Goal: Find specific page/section: Find specific page/section

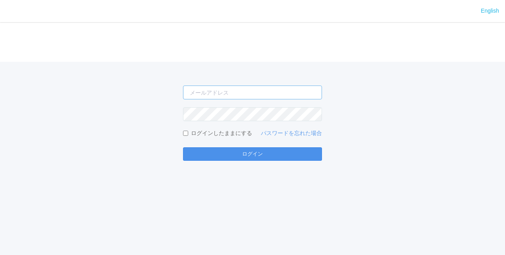
type input "[PERSON_NAME][EMAIL_ADDRESS][DOMAIN_NAME]"
click at [208, 150] on button "ログイン" at bounding box center [252, 154] width 139 height 13
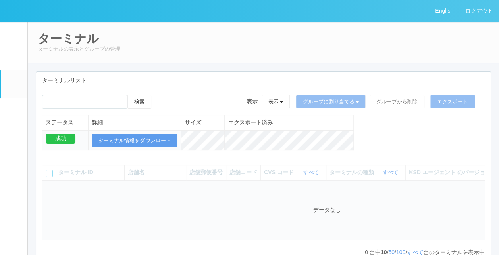
click at [357, 139] on div "検索 表示 表示 すべてのターミナル 未割り当てのターミナル グループを追加 グループ名を編集 アーカイブ済みのターミナル グループに割り当てる グループを追…" at bounding box center [263, 127] width 454 height 64
click at [387, 180] on th "ターミナルの種類 すべて 表示 すべて キオスク マルチコピー機" at bounding box center [365, 172] width 79 height 15
click at [395, 140] on div "検索 表示 表示 すべてのターミナル 未割り当てのターミナル グループを追加 グループ名を編集 アーカイブ済みのターミナル グループに割り当てる グループを追…" at bounding box center [263, 127] width 454 height 64
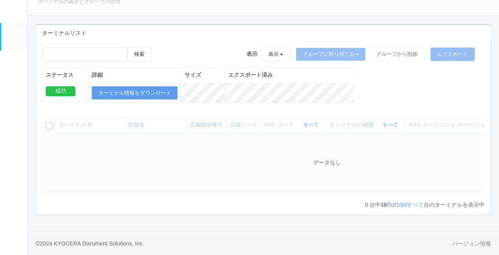
scroll to position [52, 0]
click at [328, 232] on footer "© [DATE] KYOCERA Document Solutions, Inc. バージョン情報" at bounding box center [263, 244] width 471 height 24
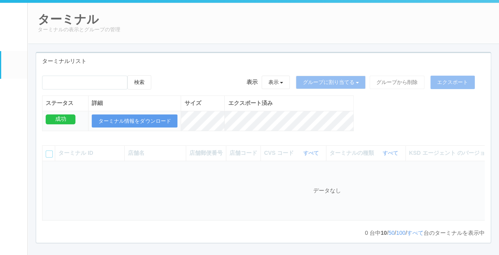
scroll to position [0, 0]
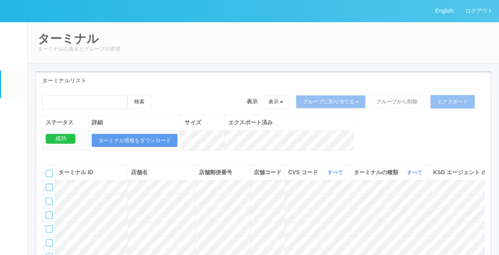
click at [217, 82] on div "ターミナルリスト" at bounding box center [263, 81] width 454 height 16
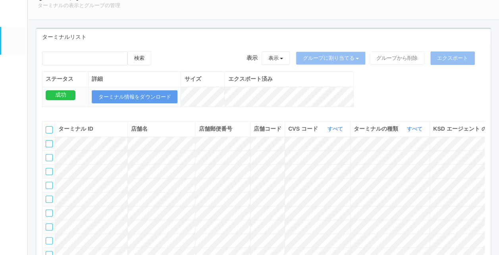
scroll to position [79, 0]
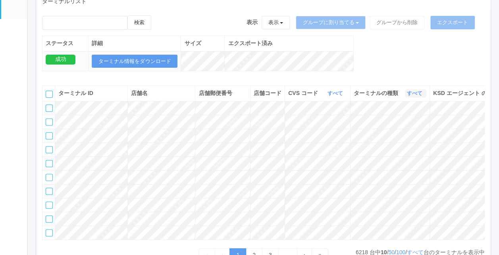
click at [411, 96] on link "すべて" at bounding box center [415, 93] width 17 height 6
click at [392, 130] on span "キオスク" at bounding box center [384, 126] width 26 height 6
drag, startPoint x: 357, startPoint y: 73, endPoint x: 472, endPoint y: 71, distance: 114.7
click at [472, 71] on div "検索 表示 表示 すべてのターミナル 未割り当てのターミナル グループを追加 グループ名を編集 アーカイブ済みのターミナル グループに割り当てる グループを追…" at bounding box center [263, 47] width 454 height 64
click at [407, 71] on div "検索 表示 表示 すべてのターミナル 未割り当てのターミナル グループを追加 グループ名を編集 アーカイブ済みのターミナル グループに割り当てる グループを追…" at bounding box center [263, 47] width 454 height 64
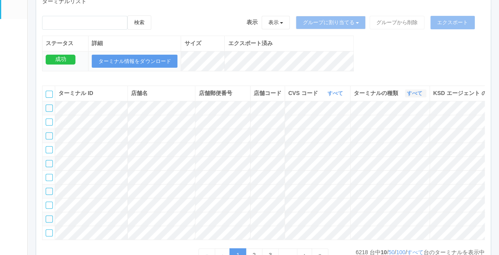
click at [415, 96] on link "すべて" at bounding box center [415, 93] width 17 height 6
click at [389, 130] on span "キオスク" at bounding box center [384, 126] width 26 height 6
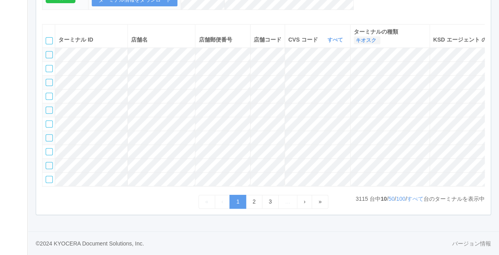
scroll to position [182, 0]
click at [419, 199] on link "すべて" at bounding box center [415, 199] width 17 height 6
click at [407, 200] on link "すべて" at bounding box center [415, 199] width 17 height 6
click at [413, 199] on link "すべて" at bounding box center [415, 199] width 17 height 6
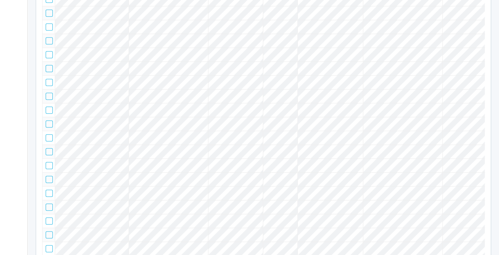
scroll to position [102, 0]
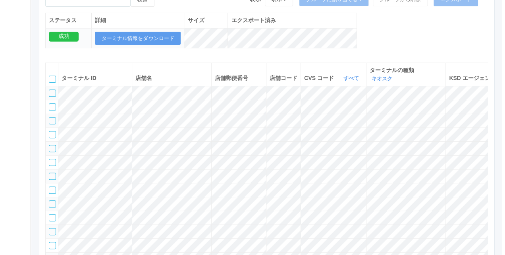
scroll to position [0, 0]
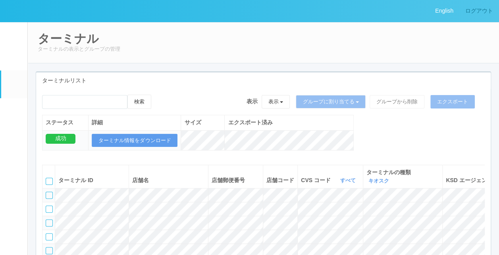
click at [488, 6] on link "ログアウト" at bounding box center [479, 11] width 40 height 22
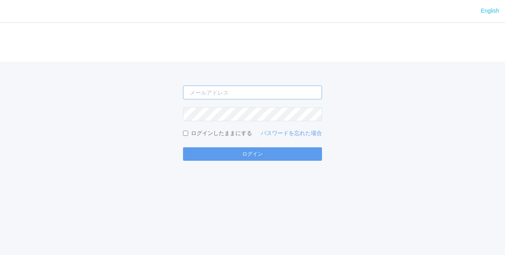
type input "[PERSON_NAME][EMAIL_ADDRESS][DOMAIN_NAME]"
